Goal: Task Accomplishment & Management: Manage account settings

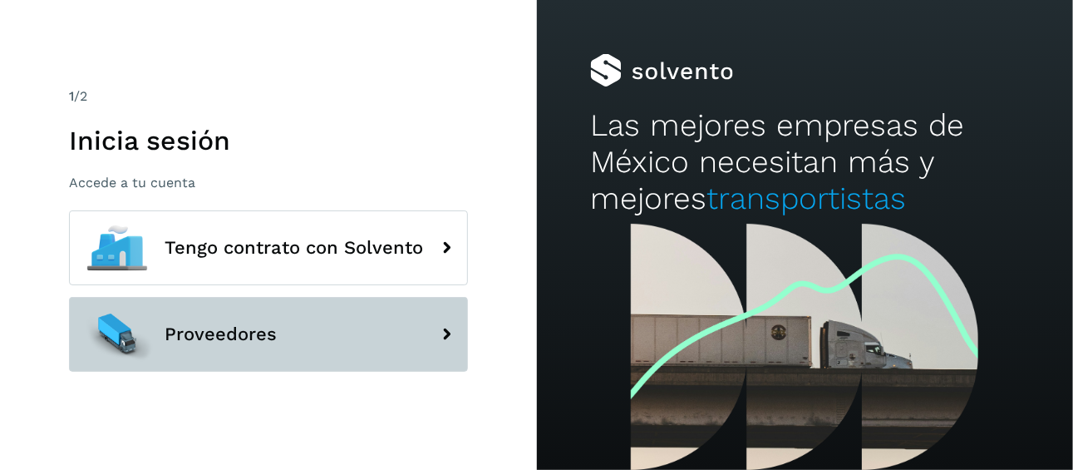
click at [265, 339] on span "Proveedores" at bounding box center [221, 334] width 112 height 20
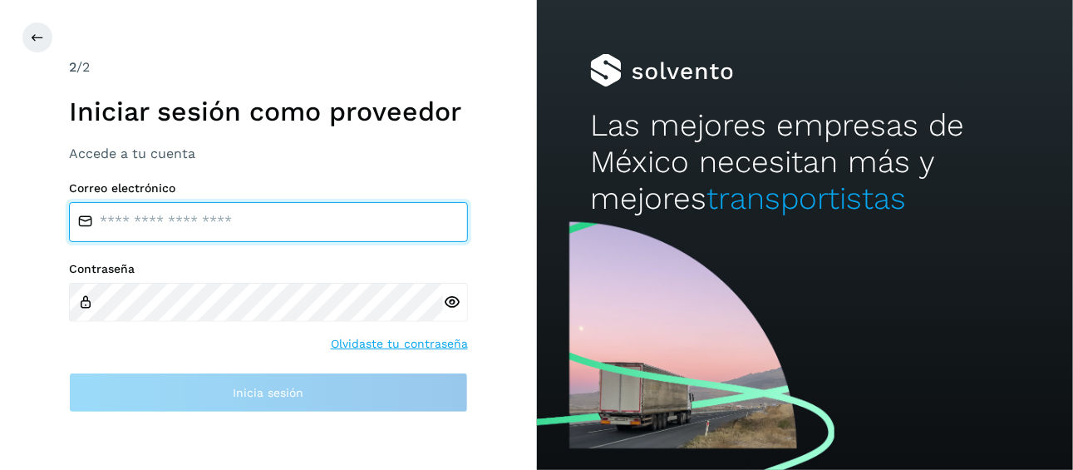
type input "**********"
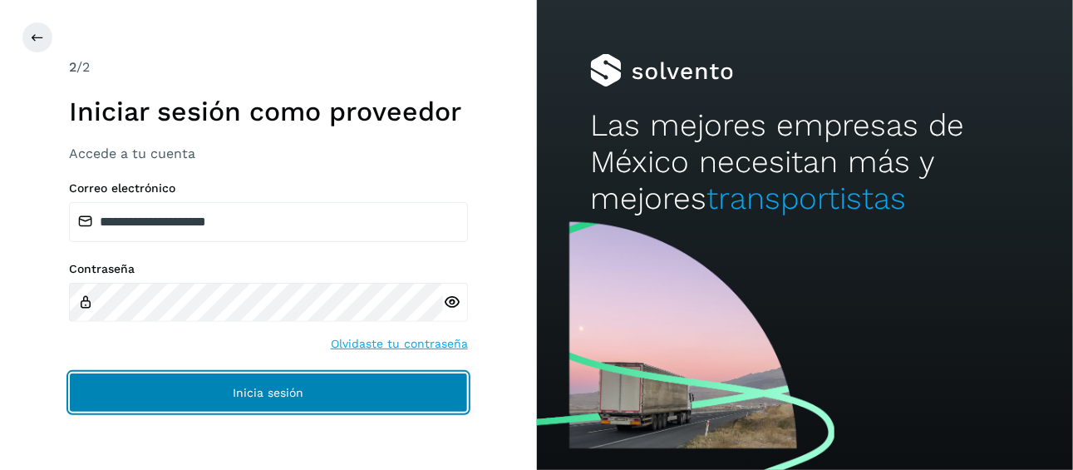
click at [327, 386] on button "Inicia sesión" at bounding box center [268, 393] width 399 height 40
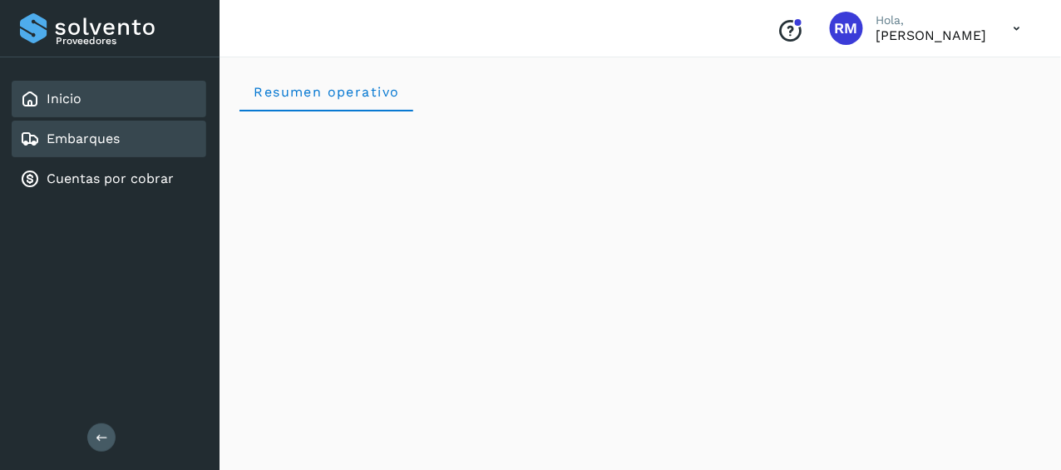
click at [147, 141] on div "Embarques" at bounding box center [109, 139] width 195 height 37
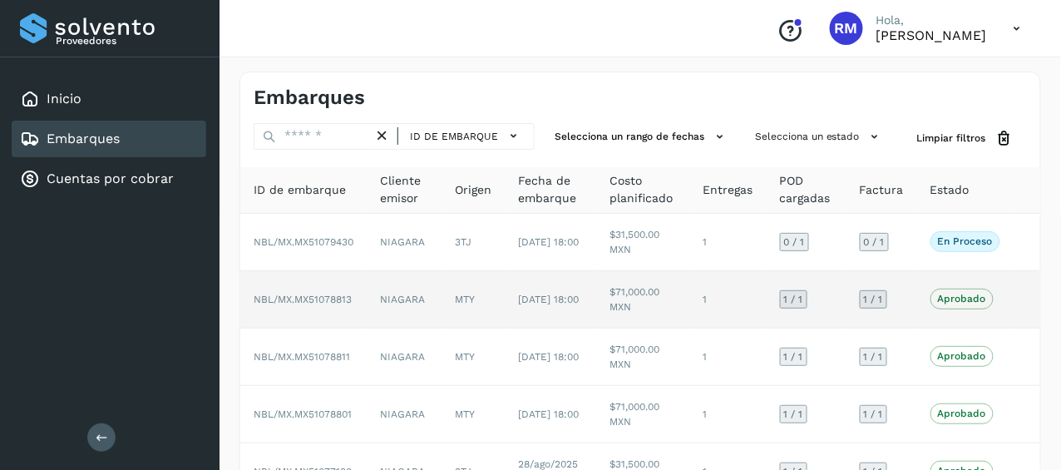
scroll to position [83, 0]
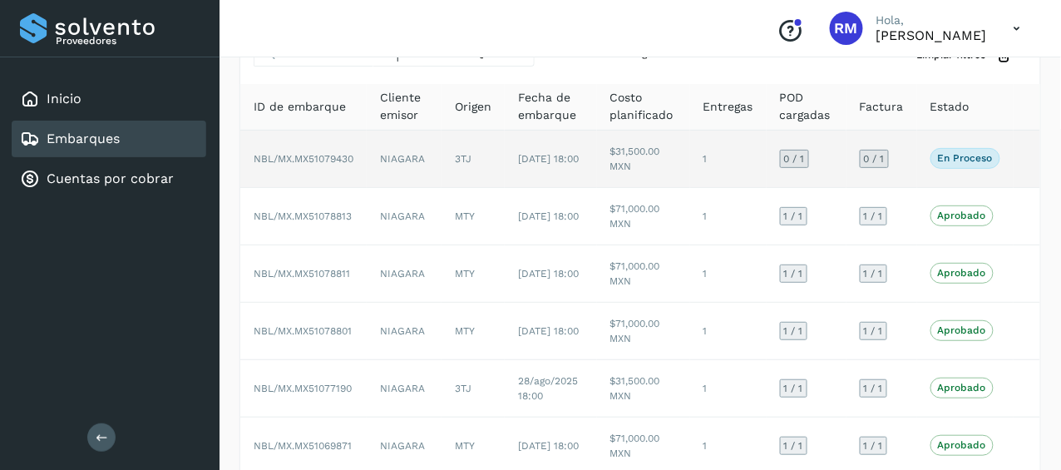
click at [963, 160] on p "En proceso" at bounding box center [965, 158] width 55 height 12
click at [331, 158] on span "NBL/MX.MX51079430" at bounding box center [304, 159] width 100 height 12
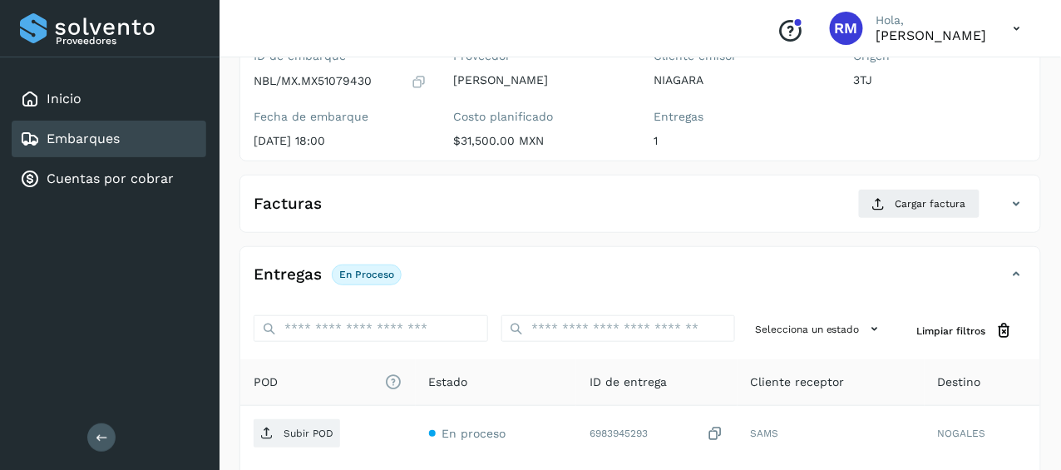
scroll to position [249, 0]
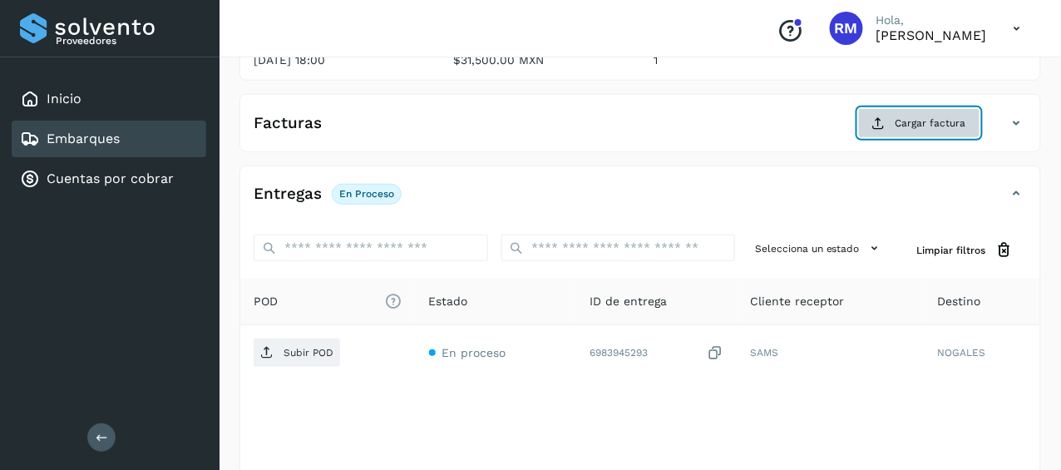
click at [904, 122] on span "Cargar factura" at bounding box center [931, 123] width 71 height 15
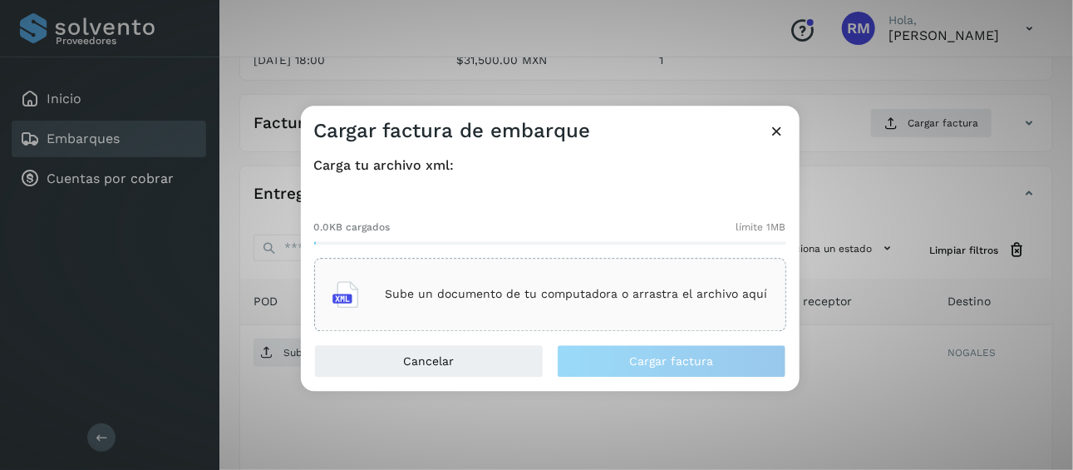
click at [359, 301] on icon at bounding box center [346, 294] width 27 height 27
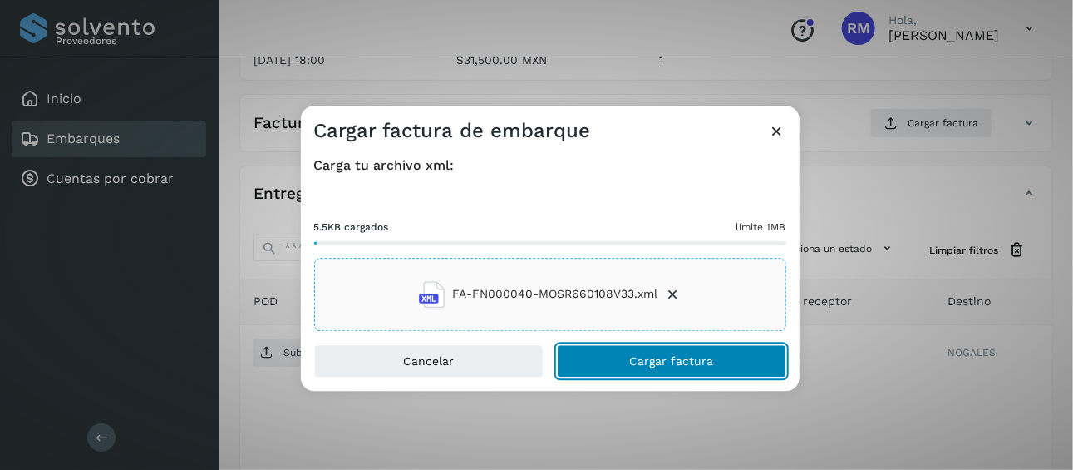
click at [643, 359] on span "Cargar factura" at bounding box center [671, 361] width 84 height 12
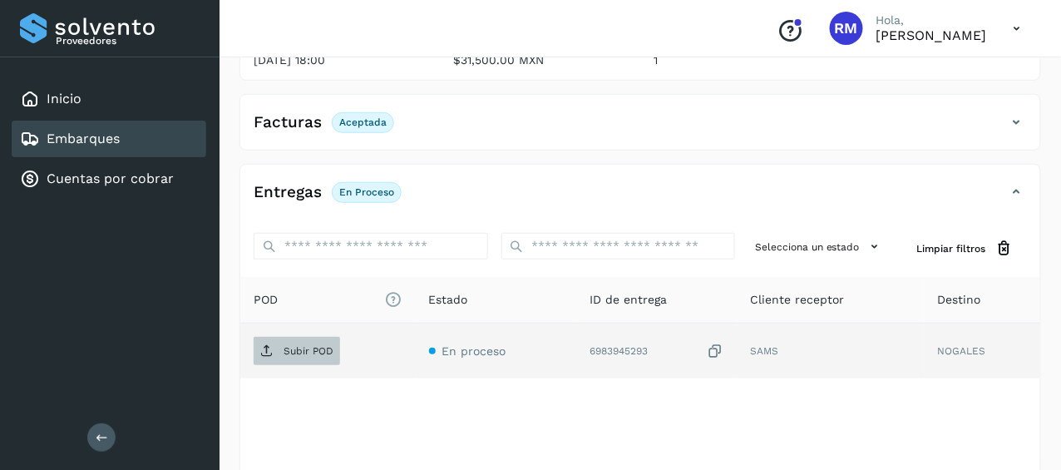
click at [304, 345] on p "Subir POD" at bounding box center [309, 351] width 50 height 12
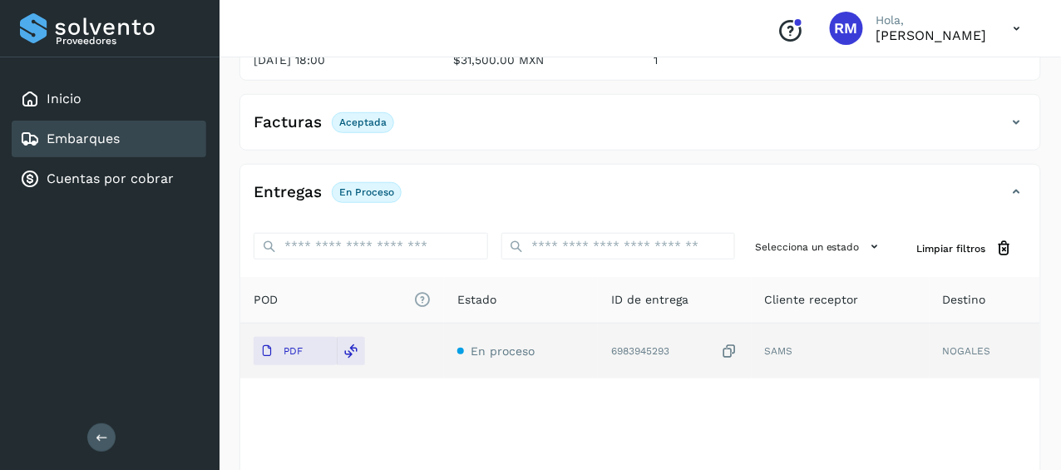
click at [124, 141] on div "Embarques" at bounding box center [109, 139] width 195 height 37
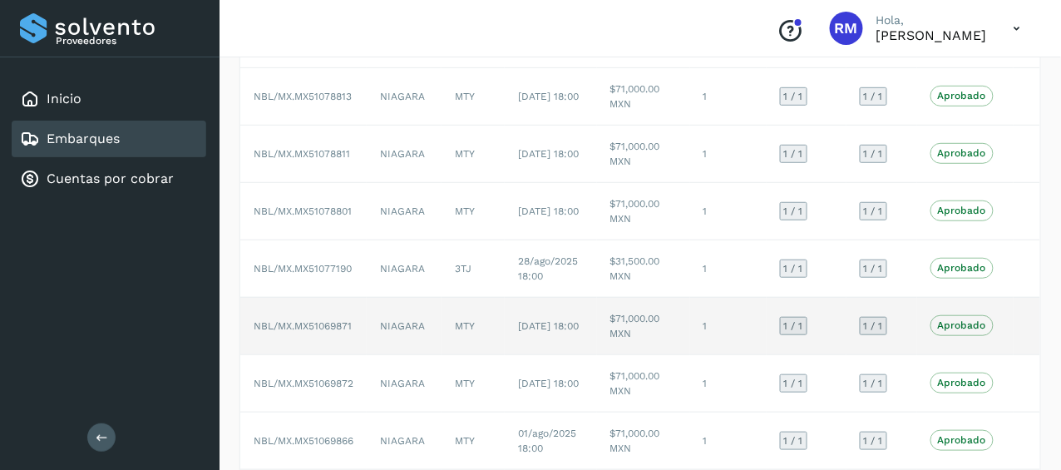
scroll to position [392, 0]
